Goal: Task Accomplishment & Management: Manage account settings

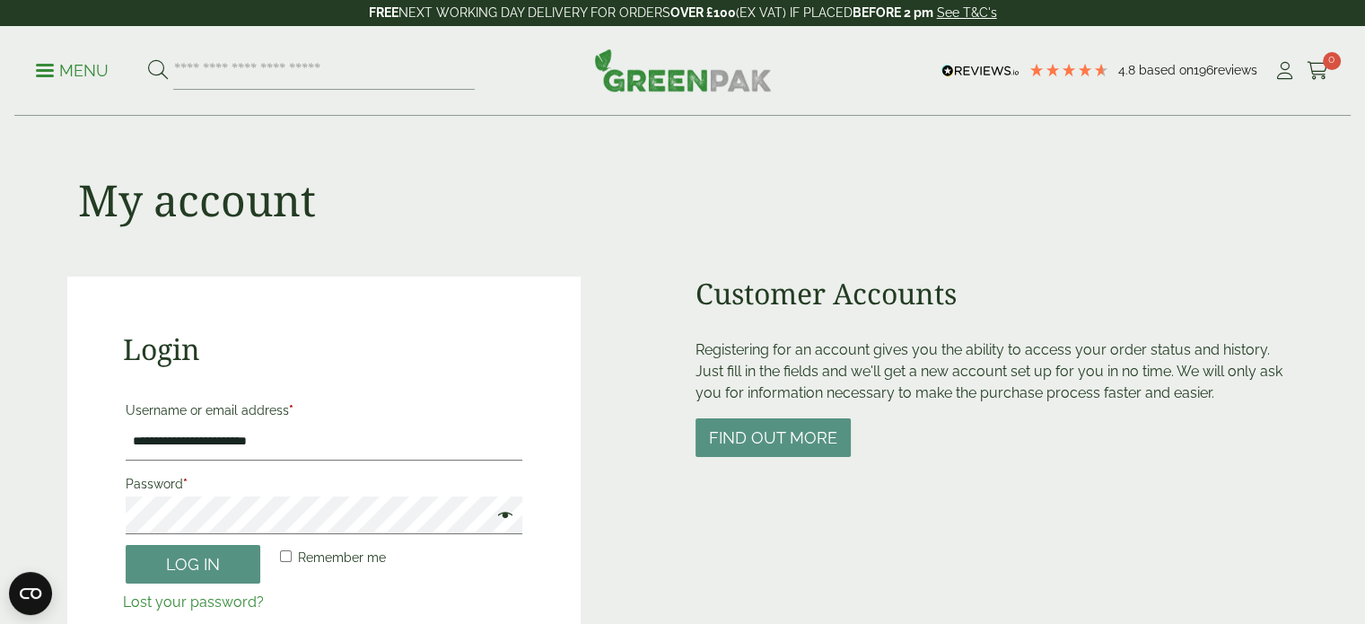
click at [503, 526] on span at bounding box center [500, 517] width 23 height 22
click at [252, 560] on button "Log in" at bounding box center [193, 564] width 135 height 39
click at [201, 559] on button "Log in" at bounding box center [193, 564] width 135 height 39
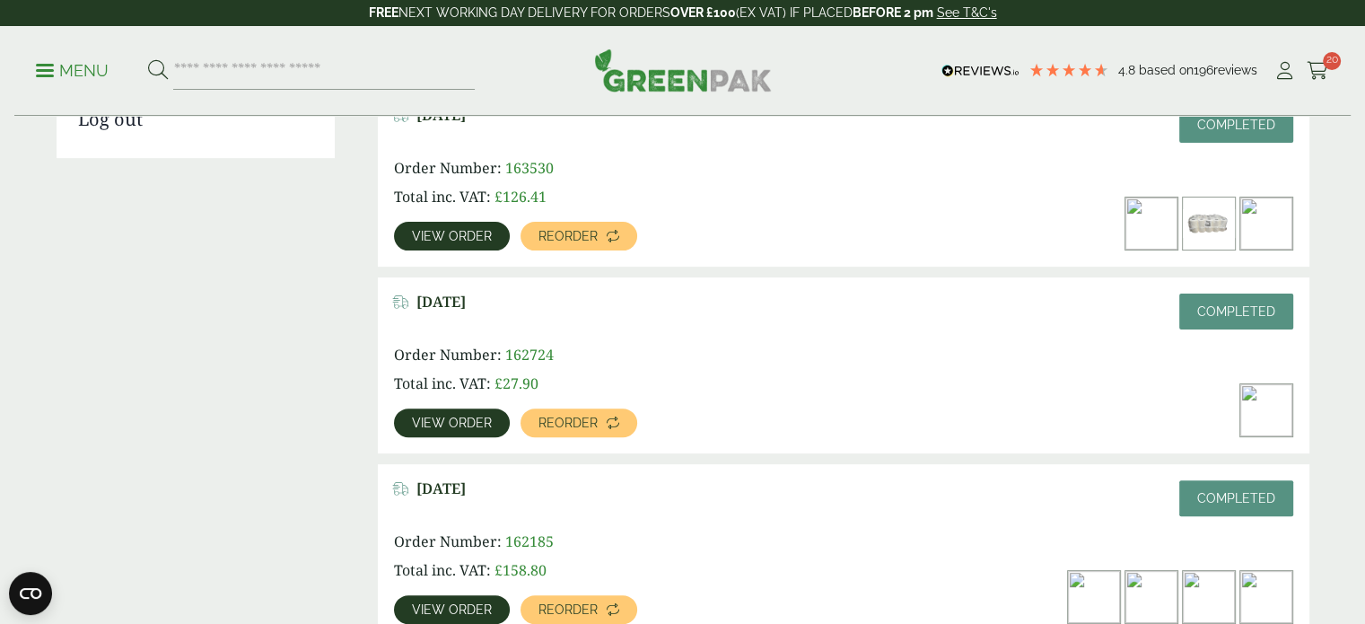
scroll to position [538, 0]
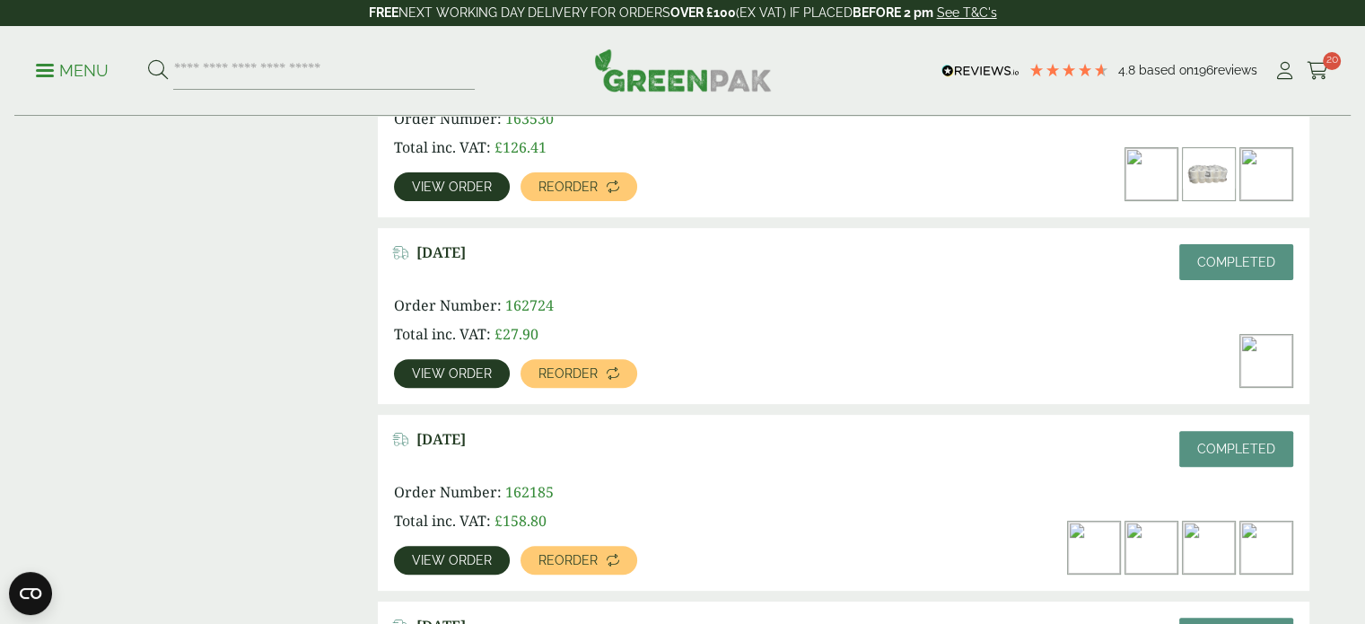
click at [487, 195] on link "View order" at bounding box center [452, 186] width 116 height 29
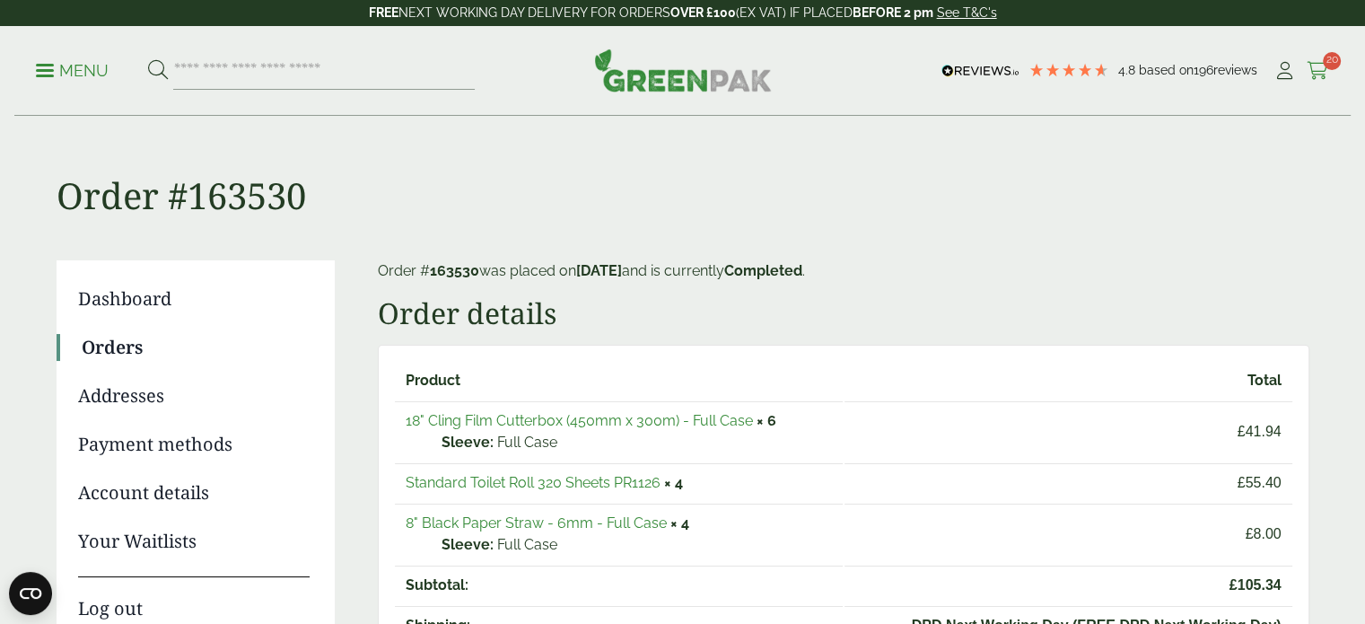
click at [1328, 71] on icon at bounding box center [1318, 71] width 22 height 18
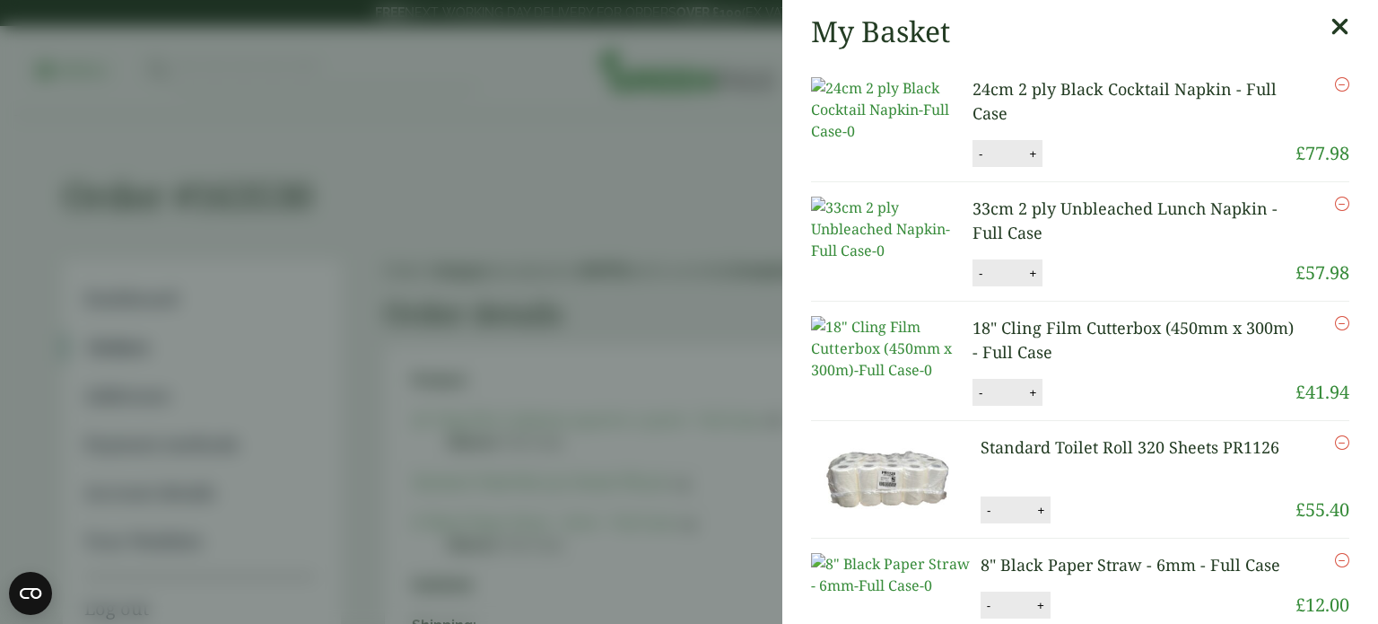
click at [1335, 211] on icon "Remove this item" at bounding box center [1342, 204] width 14 height 14
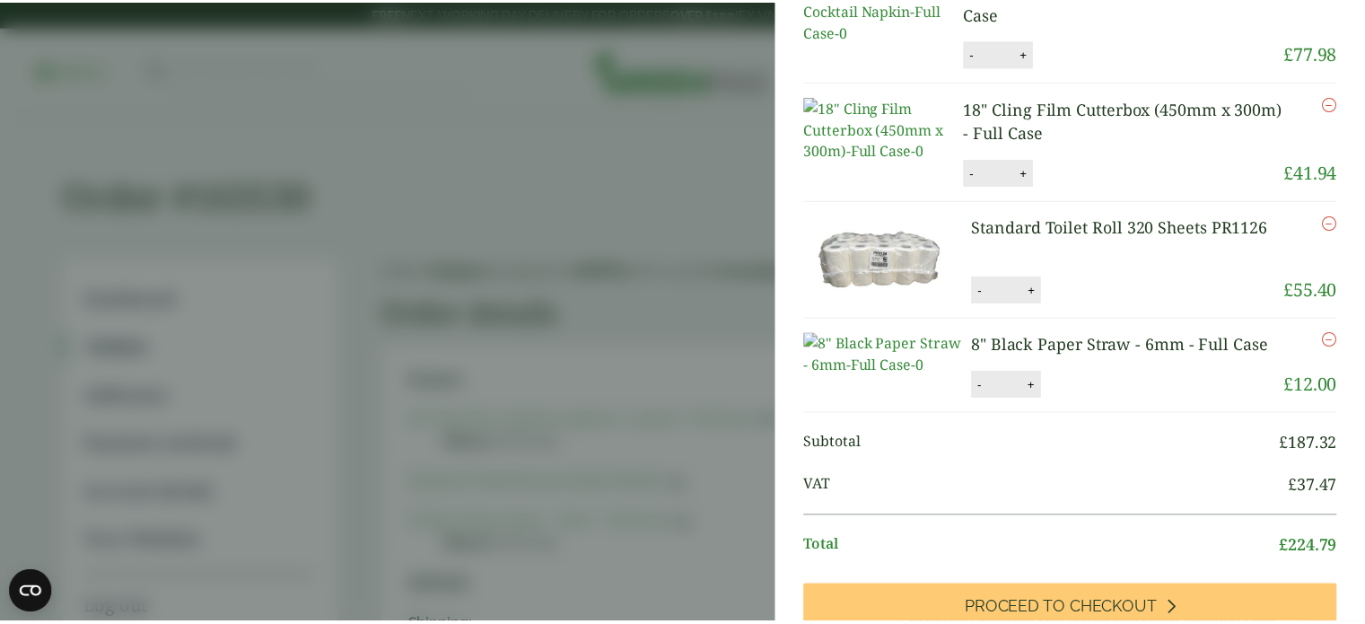
scroll to position [179, 0]
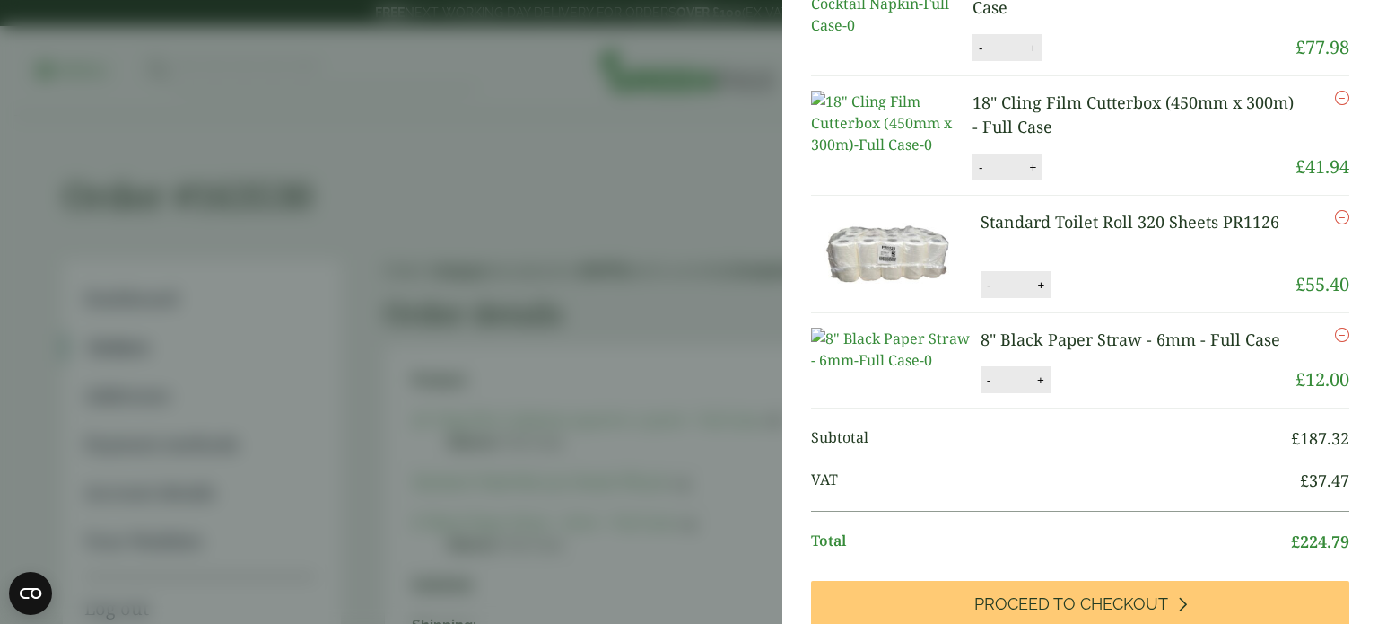
click at [711, 171] on aside "Item removed My Basket 24cm 2 ply Black Cocktail Napkin - Full Case 24cm 2 ply …" at bounding box center [689, 312] width 1378 height 624
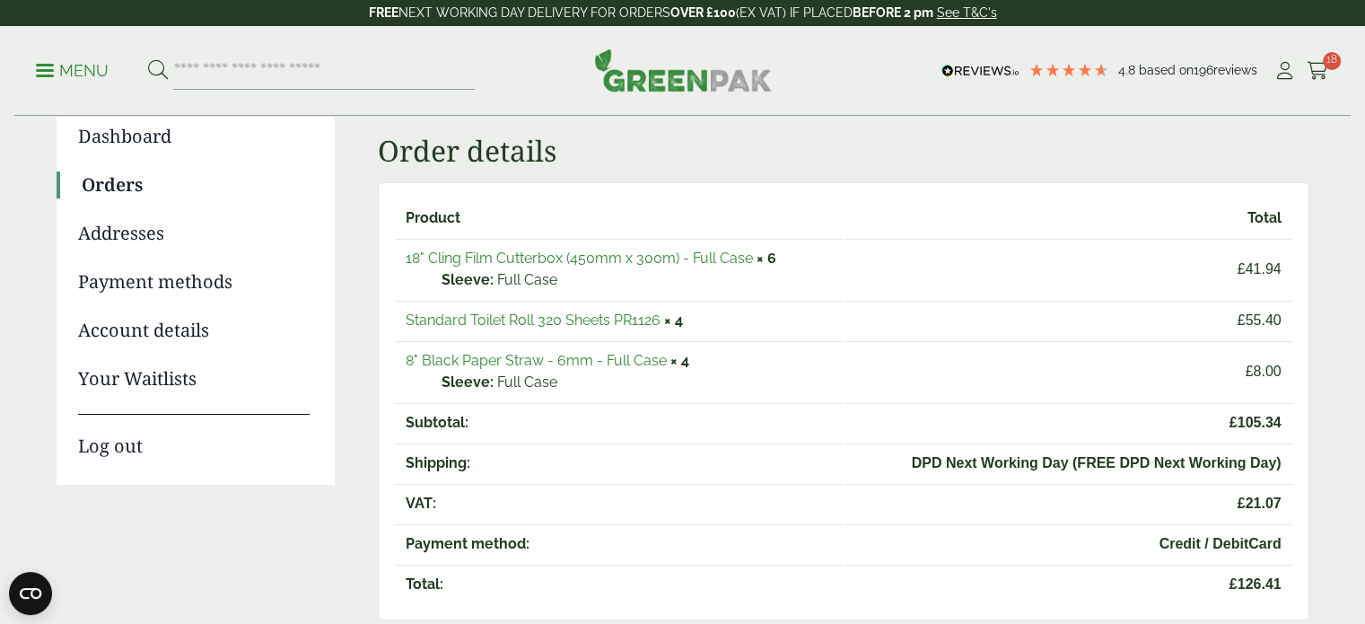
scroll to position [0, 0]
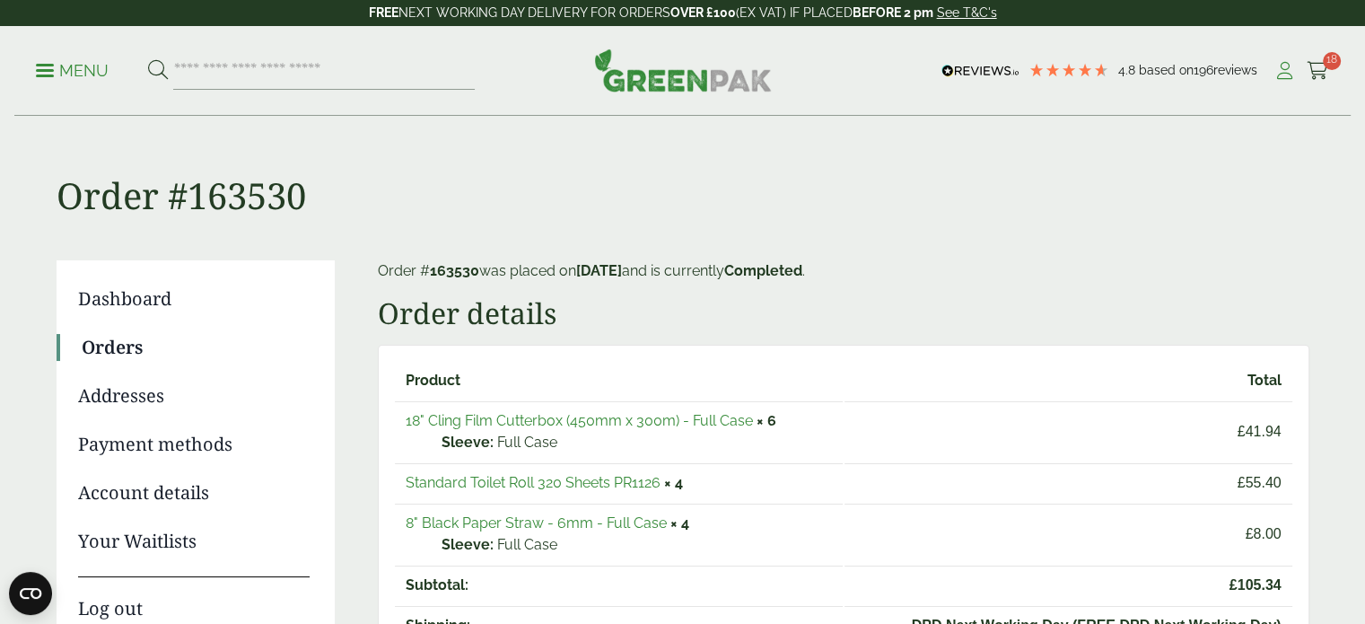
click at [1281, 78] on icon at bounding box center [1284, 71] width 22 height 18
